Goal: Check status: Check status

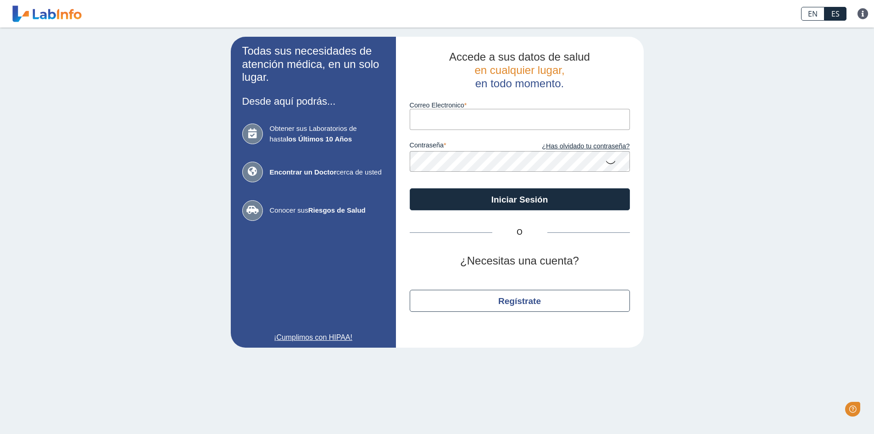
type input "[EMAIL_ADDRESS][DOMAIN_NAME]"
click at [410, 188] on button "Iniciar Sesión" at bounding box center [520, 199] width 220 height 22
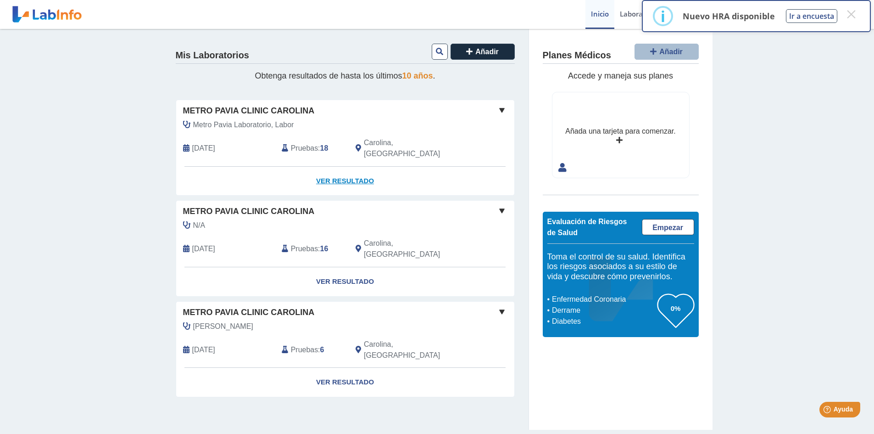
click at [356, 167] on link "Ver Resultado" at bounding box center [345, 181] width 338 height 29
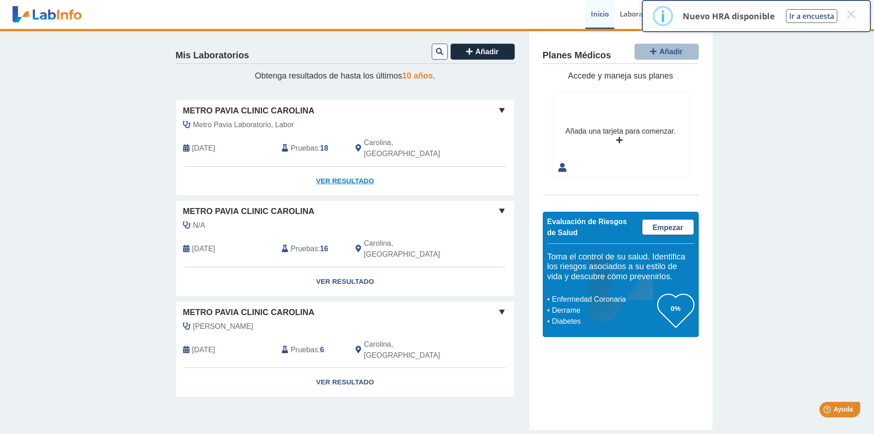
click at [356, 167] on link "Ver Resultado" at bounding box center [345, 181] width 338 height 29
click at [850, 14] on button "×" at bounding box center [851, 14] width 17 height 17
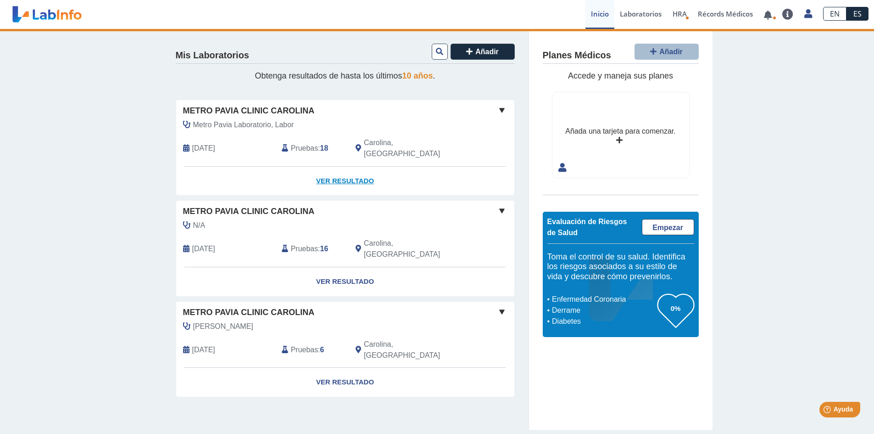
click at [361, 171] on link "Ver Resultado" at bounding box center [345, 181] width 338 height 29
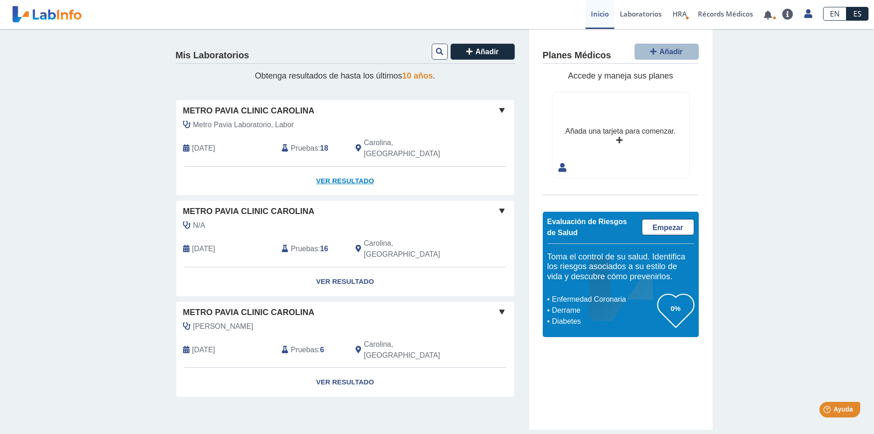
click at [360, 167] on link "Ver Resultado" at bounding box center [345, 181] width 338 height 29
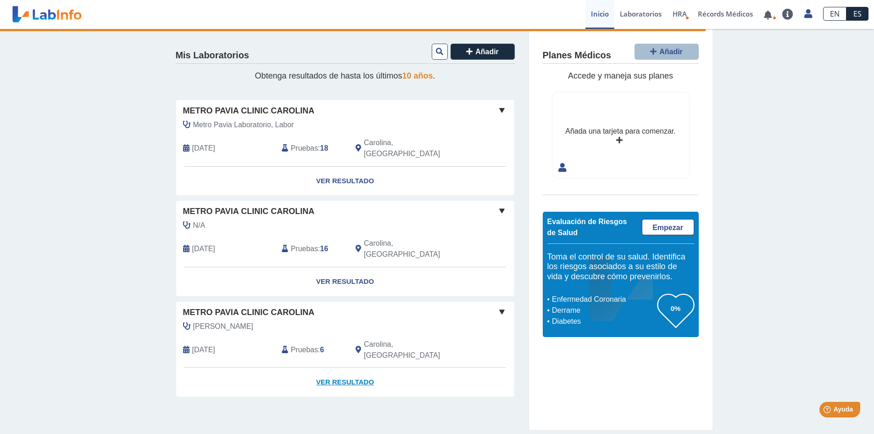
click at [334, 368] on link "Ver Resultado" at bounding box center [345, 382] width 338 height 29
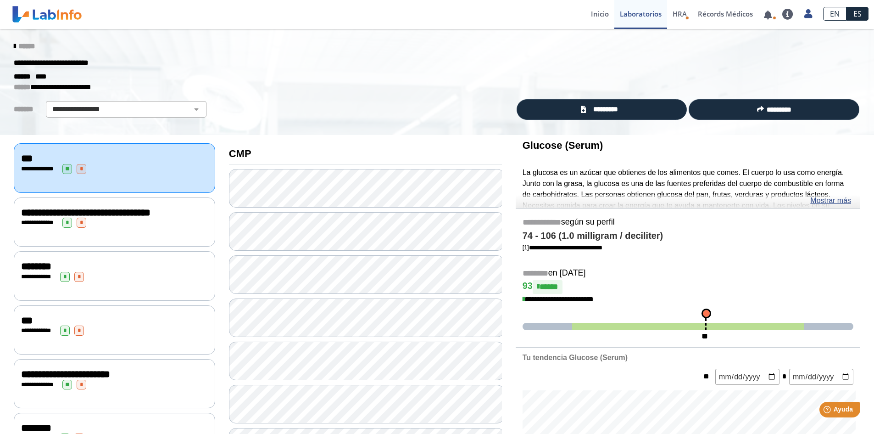
click at [14, 43] on icon at bounding box center [15, 46] width 2 height 7
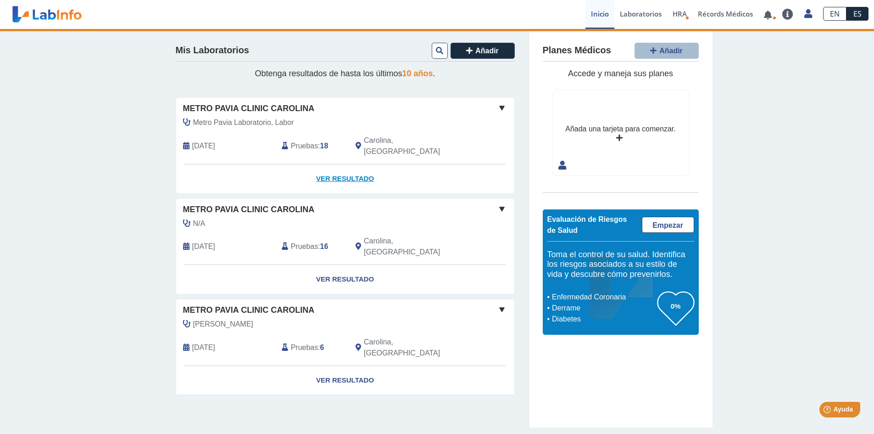
click at [364, 164] on link "Ver Resultado" at bounding box center [345, 178] width 338 height 29
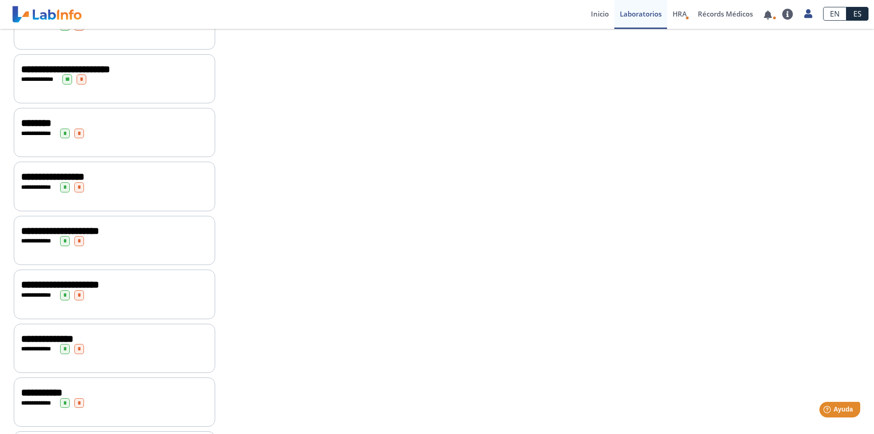
scroll to position [413, 0]
click at [84, 181] on span "**********" at bounding box center [52, 176] width 63 height 10
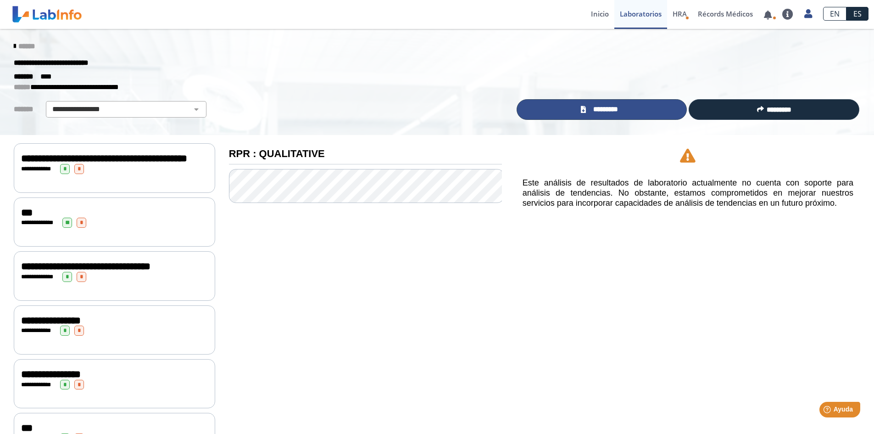
click at [594, 111] on span "*********" at bounding box center [606, 109] width 34 height 11
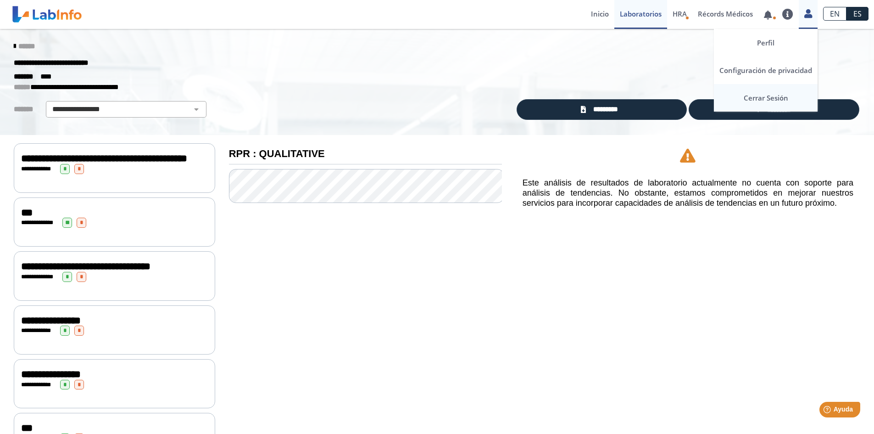
click at [772, 96] on link "Cerrar Sesión" at bounding box center [766, 98] width 104 height 28
